Goal: Answer question/provide support: Share knowledge or assist other users

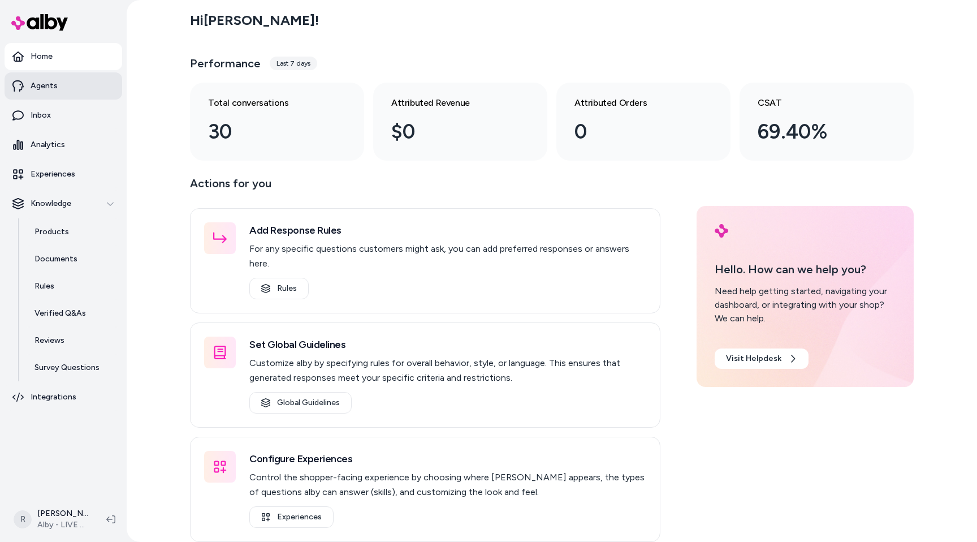
click at [40, 89] on p "Agents" at bounding box center [44, 85] width 27 height 11
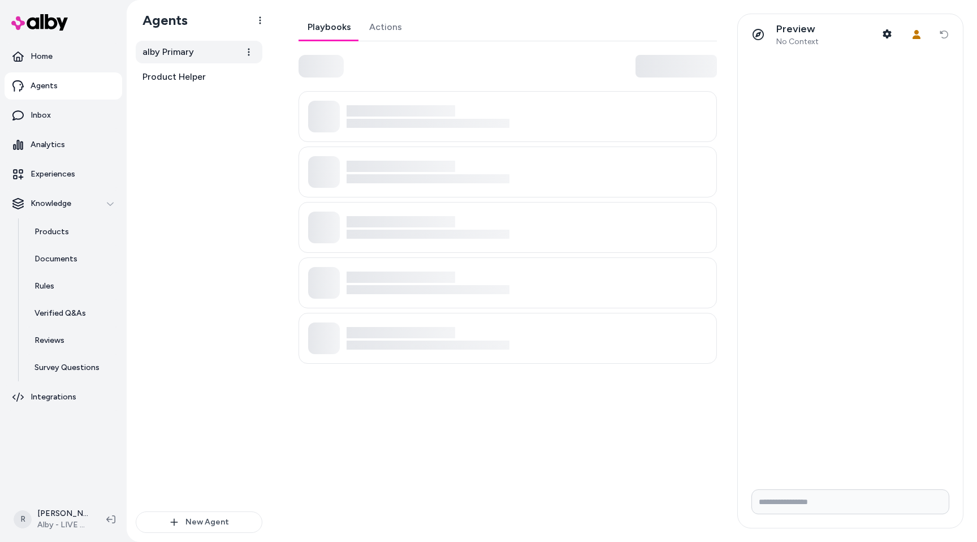
click at [193, 53] on link "alby Primary" at bounding box center [199, 52] width 127 height 23
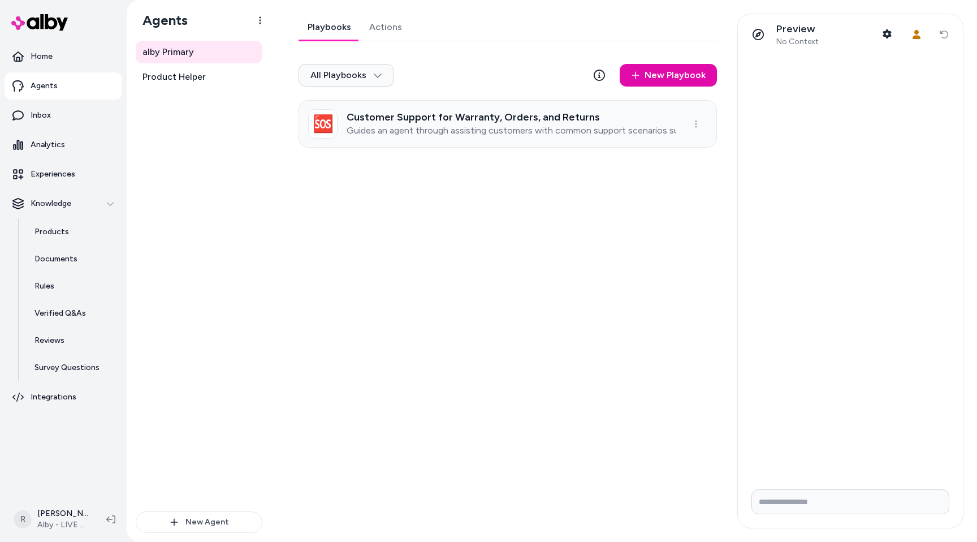
click at [486, 128] on p "Guides an agent through assisting customers with common support scenarios such …" at bounding box center [511, 130] width 329 height 11
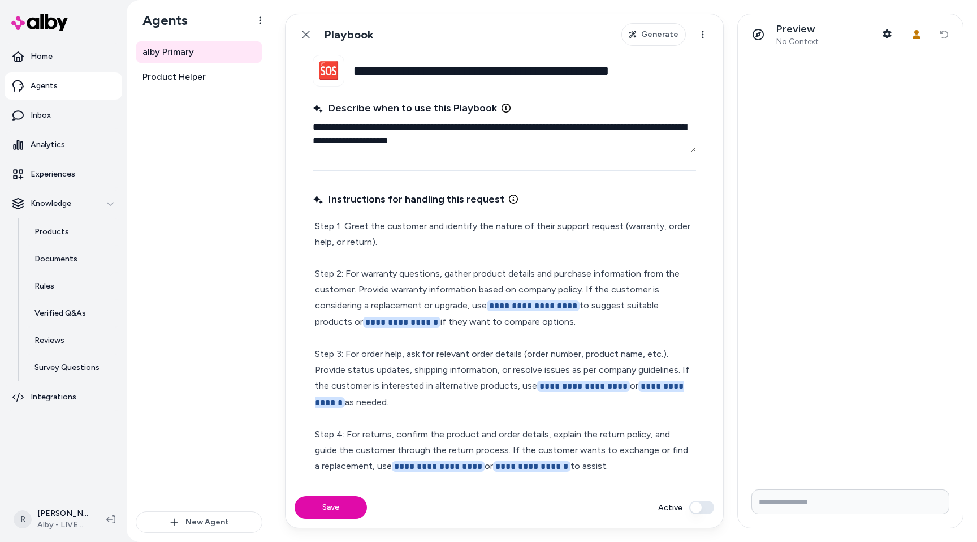
scroll to position [96, 0]
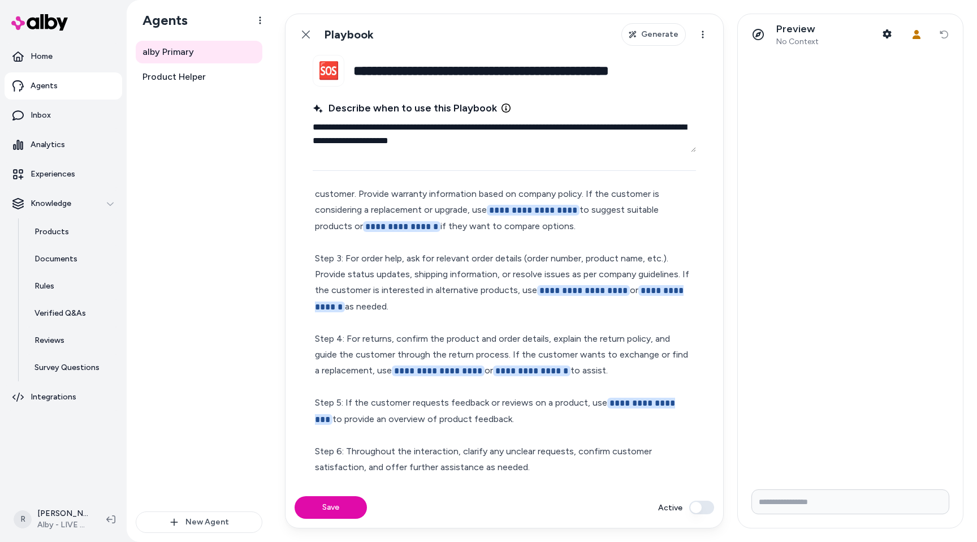
click at [550, 459] on p "**********" at bounding box center [504, 299] width 379 height 352
type textarea "*"
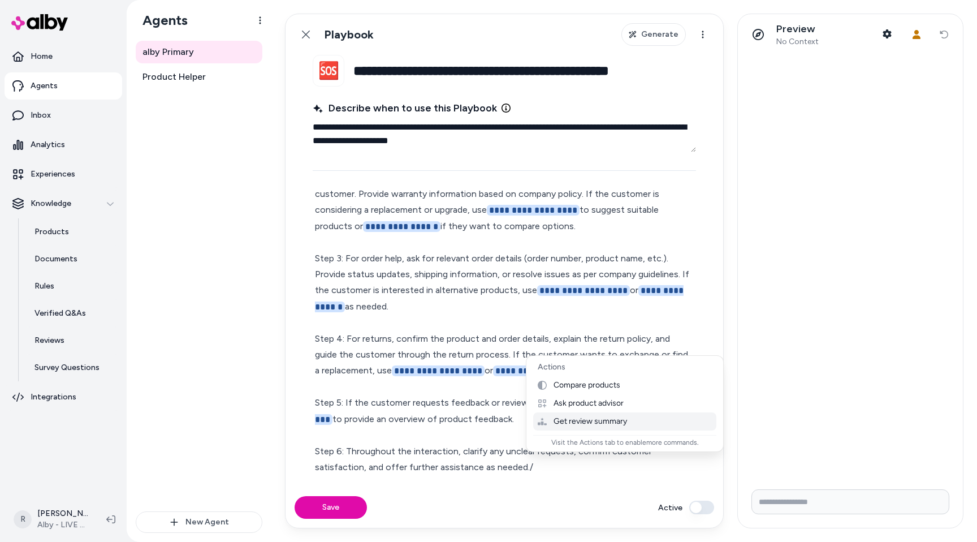
type textarea "*"
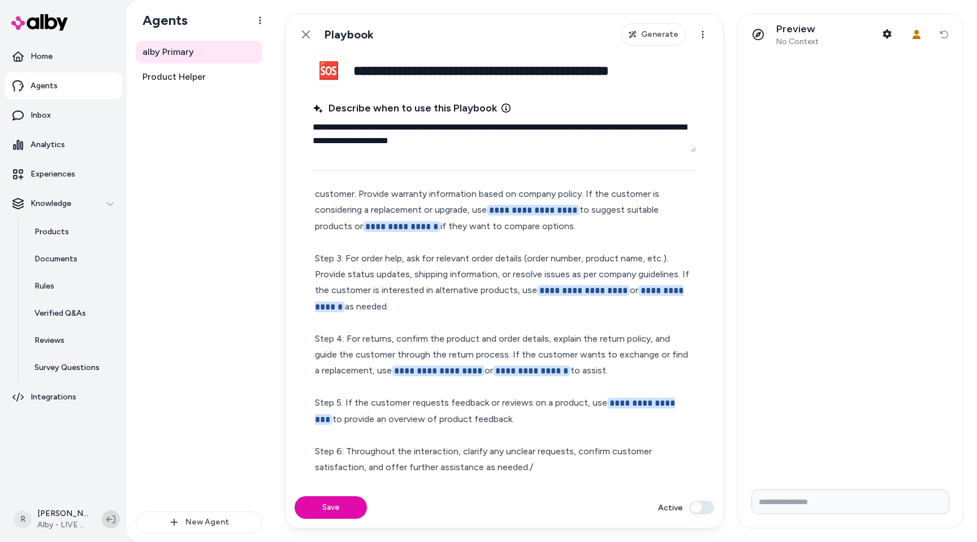
drag, startPoint x: 96, startPoint y: 500, endPoint x: 115, endPoint y: 513, distance: 23.4
click at [98, 502] on div "R [PERSON_NAME] - LIVE on [DOMAIN_NAME]" at bounding box center [63, 519] width 127 height 45
click at [115, 520] on icon at bounding box center [110, 519] width 9 height 8
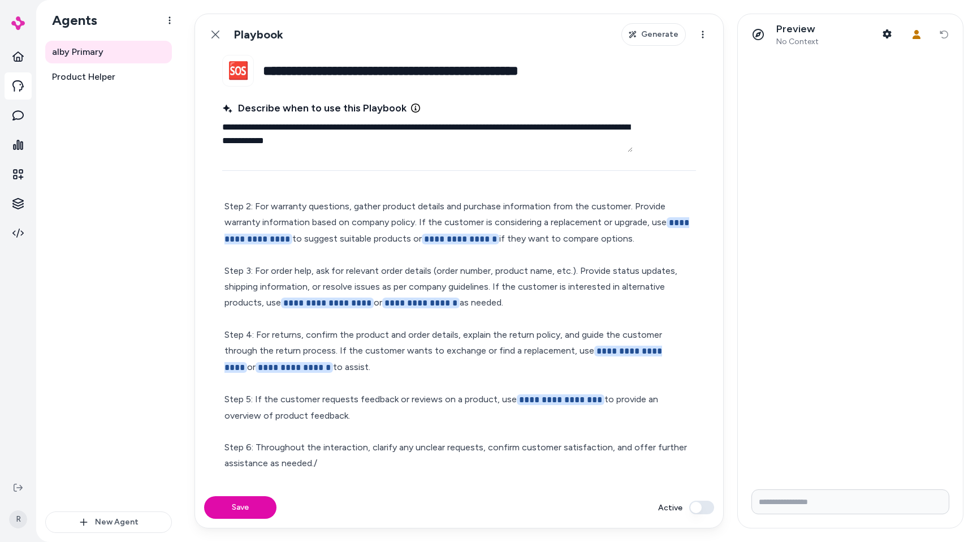
scroll to position [48, 0]
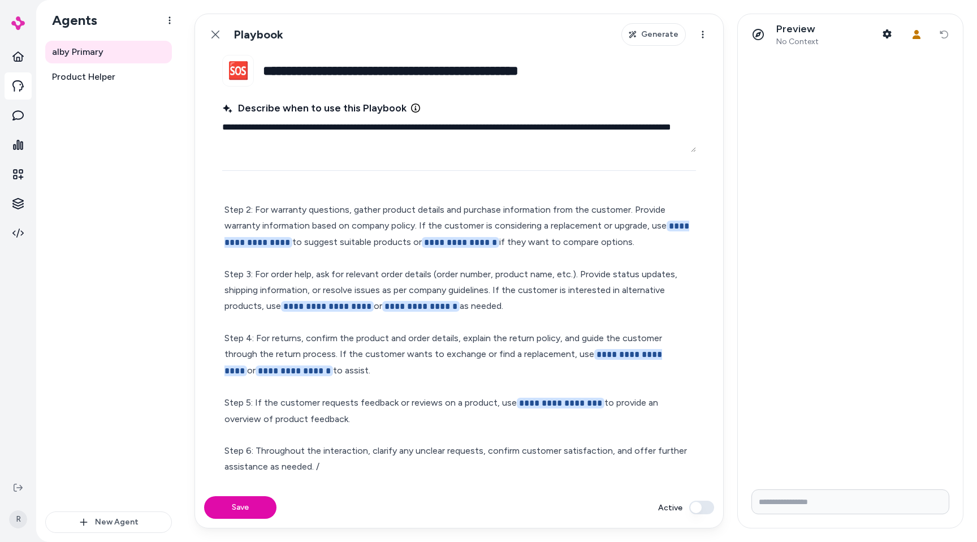
click at [552, 398] on span "**********" at bounding box center [561, 403] width 88 height 11
click at [323, 465] on p "**********" at bounding box center [459, 322] width 469 height 304
click at [219, 34] on icon at bounding box center [215, 34] width 9 height 9
click at [214, 34] on icon at bounding box center [215, 34] width 9 height 9
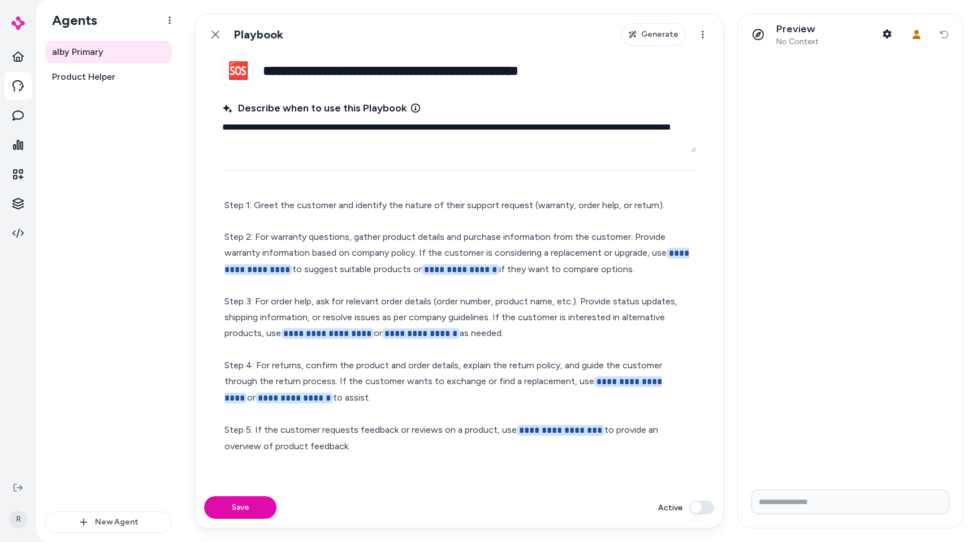
scroll to position [0, 0]
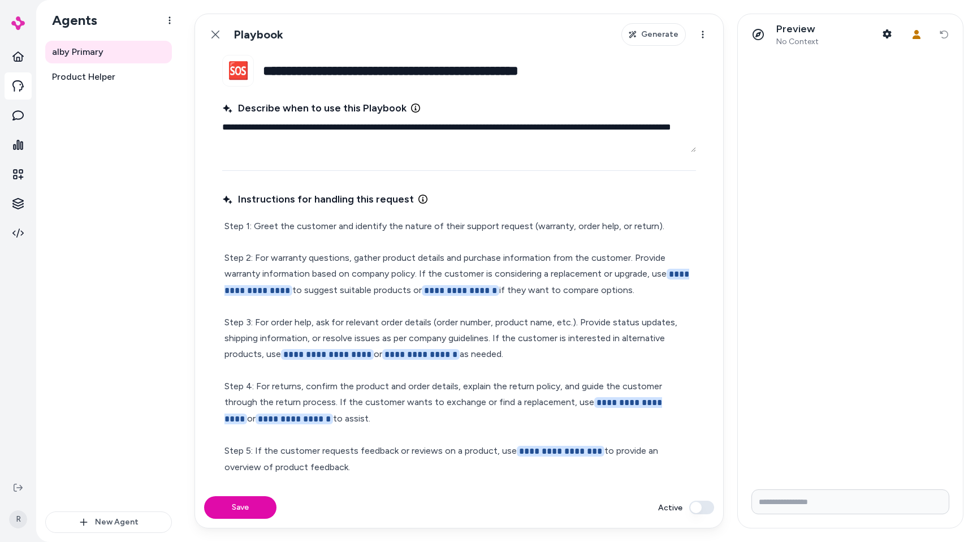
click at [284, 92] on fieldset "**********" at bounding box center [459, 271] width 528 height 432
click at [223, 42] on link "Back" at bounding box center [215, 34] width 23 height 23
click at [219, 31] on icon at bounding box center [216, 35] width 8 height 8
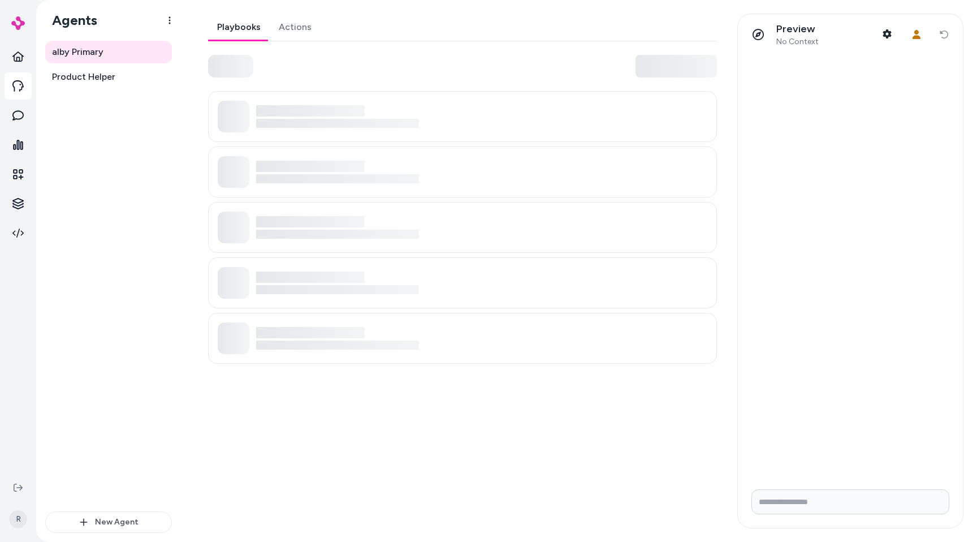
click at [276, 37] on link "Actions" at bounding box center [295, 27] width 51 height 27
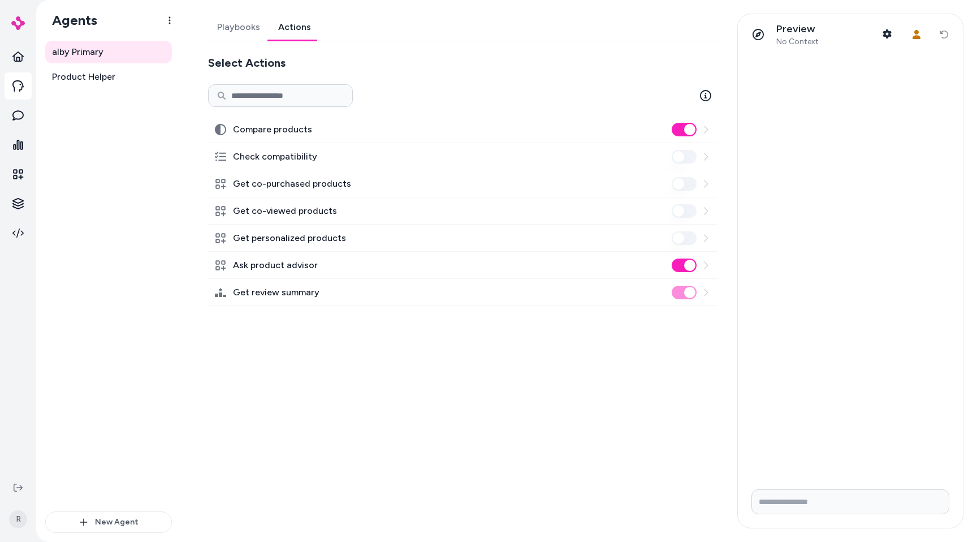
click at [278, 126] on label "Compare products" at bounding box center [272, 130] width 79 height 14
click at [672, 126] on button "Compare products" at bounding box center [684, 130] width 25 height 14
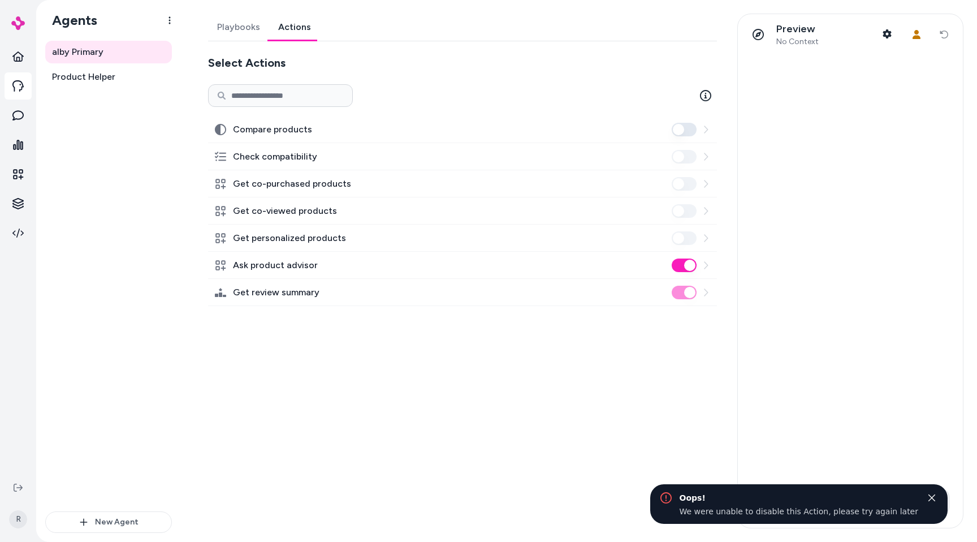
click at [276, 128] on label "Compare products" at bounding box center [272, 130] width 79 height 14
click at [672, 128] on button "Compare products" at bounding box center [684, 130] width 25 height 14
click at [710, 128] on div "Compare products" at bounding box center [462, 129] width 509 height 27
click at [706, 131] on icon at bounding box center [706, 129] width 4 height 7
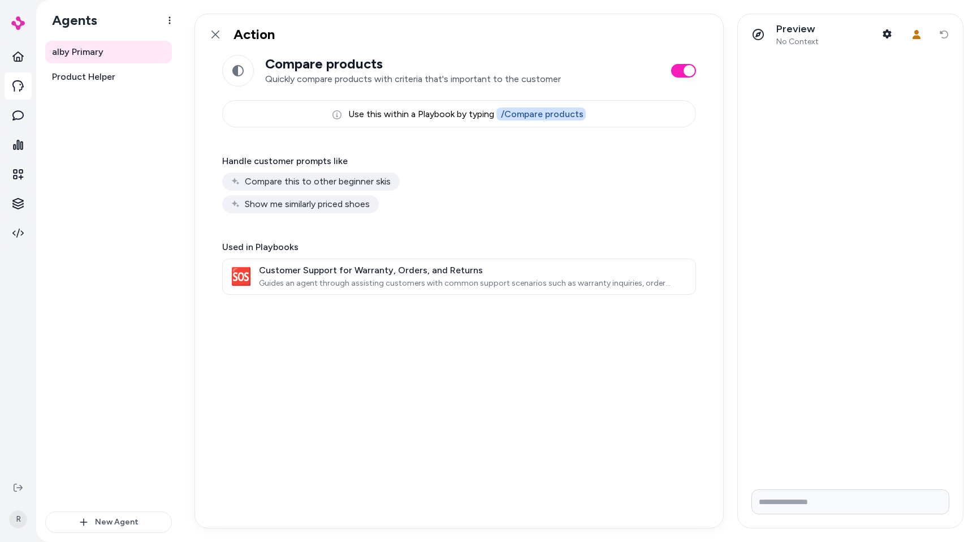
drag, startPoint x: 485, startPoint y: 239, endPoint x: 468, endPoint y: 243, distance: 16.9
click at [484, 239] on div "Compare products Quickly compare products with criteria that's important to the…" at bounding box center [459, 291] width 528 height 473
click at [249, 180] on div "Compare this to other beginner skis" at bounding box center [311, 181] width 178 height 18
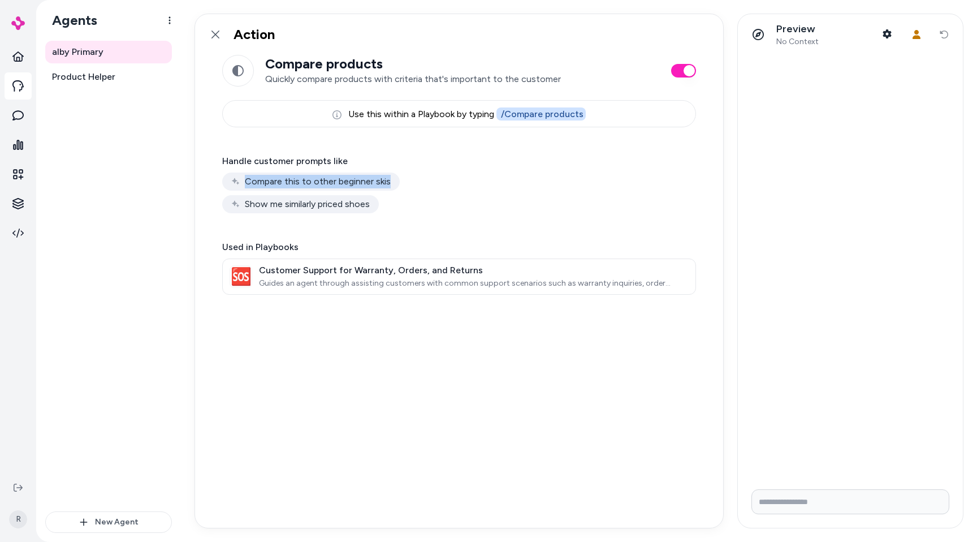
copy div "Compare this to other beginner skis"
click at [322, 199] on div "Show me similarly priced shoes" at bounding box center [300, 204] width 157 height 18
copy div "Show me similarly priced shoes"
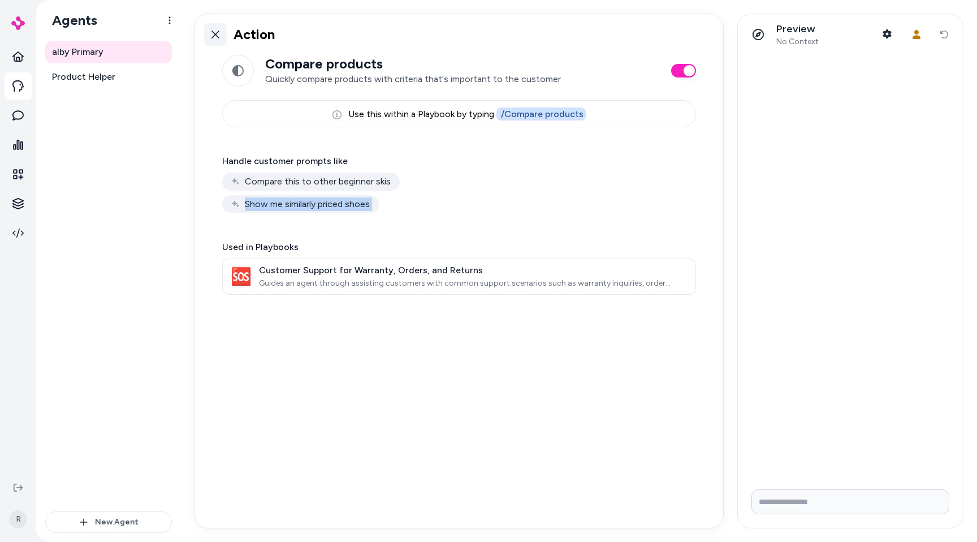
click at [215, 32] on icon at bounding box center [215, 34] width 9 height 9
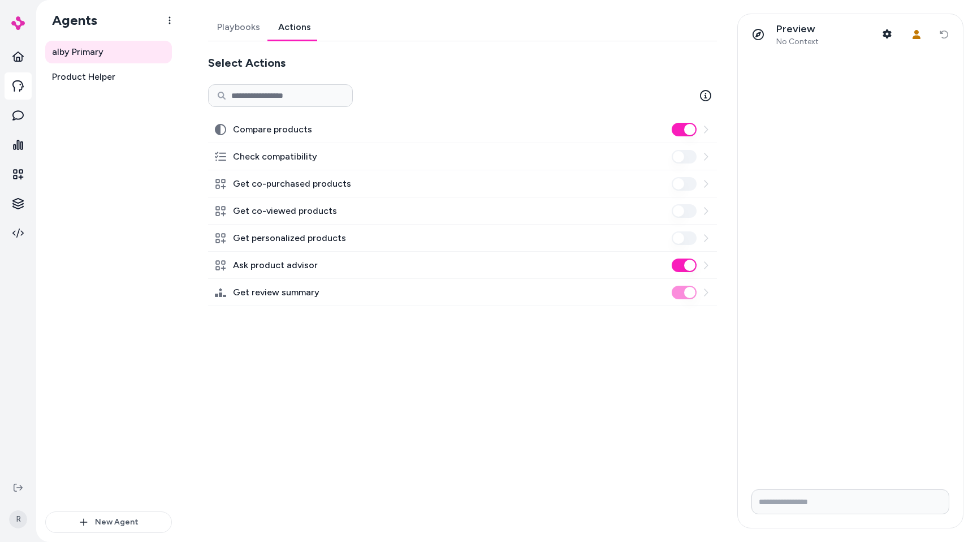
click at [502, 403] on div "Playbooks Actions Select Actions Compare products Check compatibility Get co-pu…" at bounding box center [459, 271] width 529 height 515
click at [399, 342] on div "Playbooks Actions Select Actions Compare products Check compatibility Get co-pu…" at bounding box center [459, 271] width 529 height 515
click at [216, 196] on div "Get co-purchased products" at bounding box center [462, 183] width 509 height 27
drag, startPoint x: 222, startPoint y: 176, endPoint x: 239, endPoint y: 235, distance: 60.5
click at [235, 217] on div "Compare products Check compatibility Get co-purchased products Get co-viewed pr…" at bounding box center [462, 211] width 509 height 190
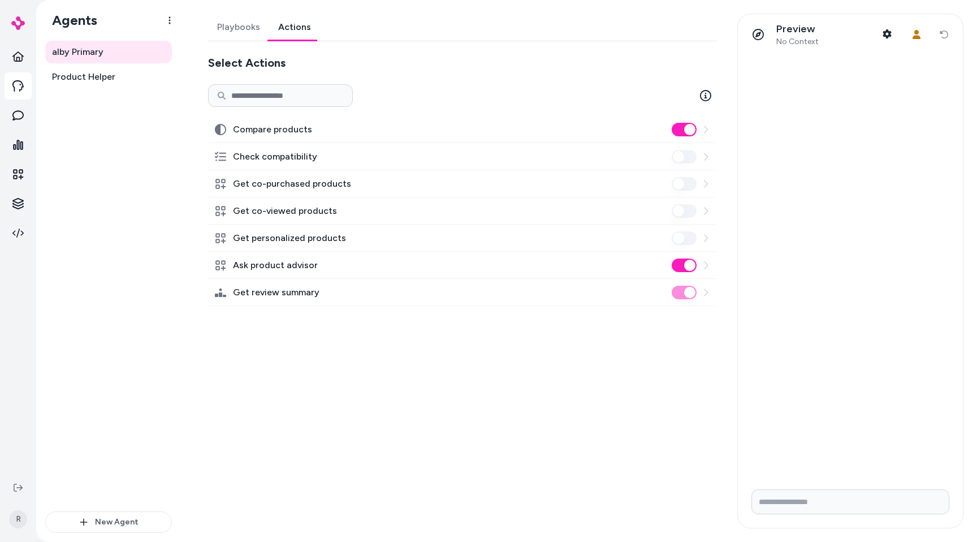
click at [394, 393] on div "Playbooks Actions Select Actions Compare products Check compatibility Get co-pu…" at bounding box center [459, 271] width 529 height 515
drag, startPoint x: 701, startPoint y: 418, endPoint x: 647, endPoint y: 0, distance: 421.9
click at [702, 416] on div "Playbooks Actions Select Actions Compare products Check compatibility Get co-pu…" at bounding box center [459, 271] width 529 height 515
